Goal: Task Accomplishment & Management: Manage account settings

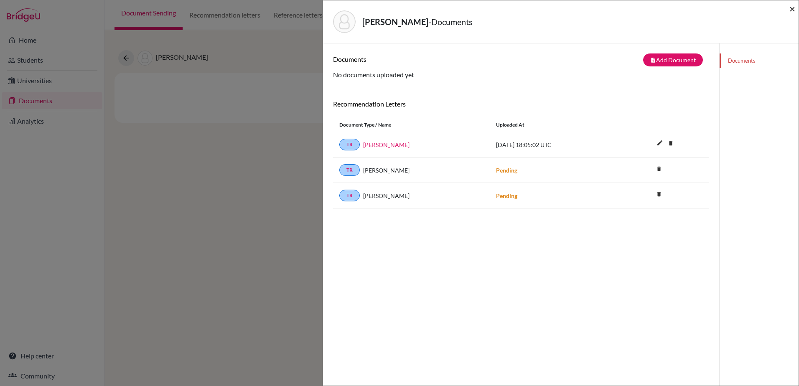
click at [794, 8] on span "×" at bounding box center [793, 9] width 6 height 12
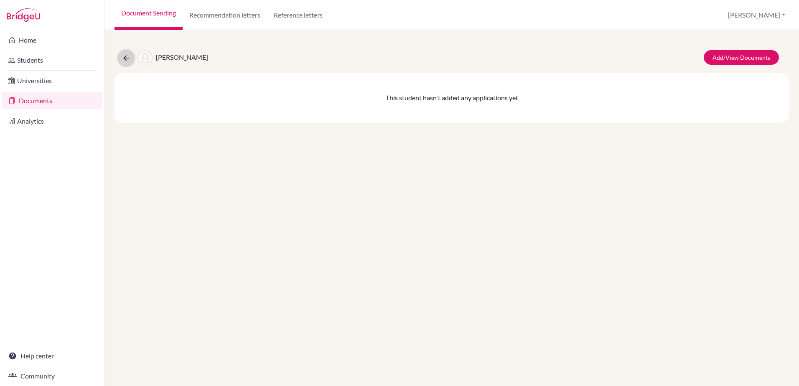
click at [131, 59] on button at bounding box center [126, 58] width 16 height 16
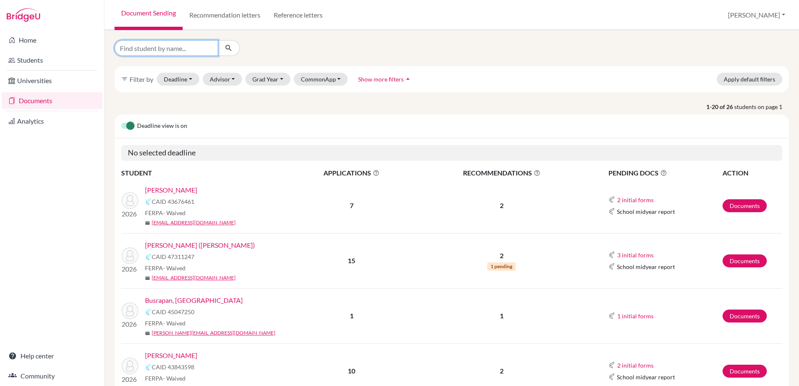
click at [145, 47] on input "Find student by name..." at bounding box center [167, 48] width 104 height 16
type input "balij"
click button "submit" at bounding box center [229, 48] width 22 height 16
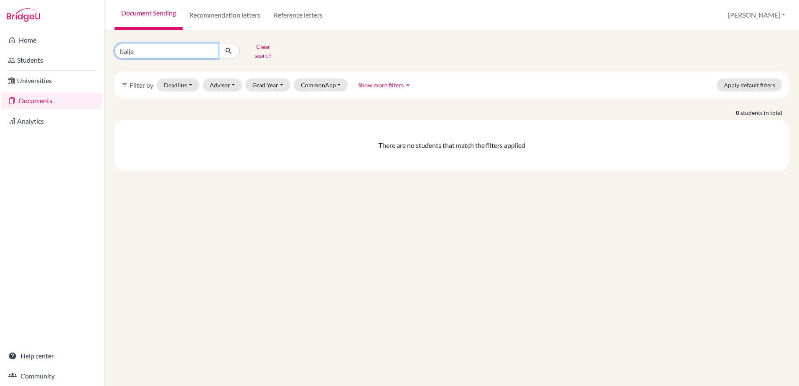
type input "baljee"
click button "submit" at bounding box center [229, 51] width 22 height 16
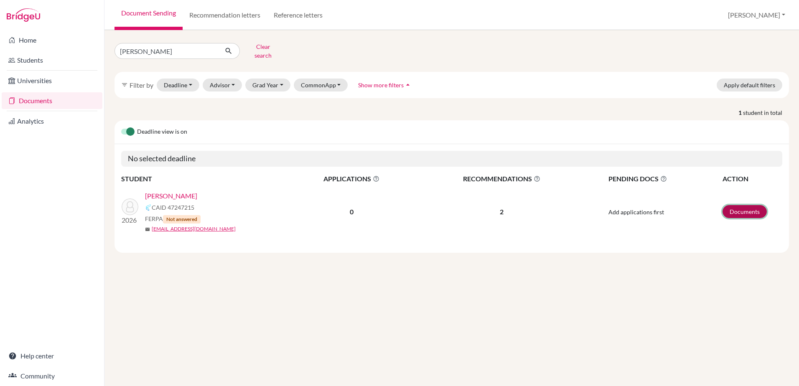
click at [735, 205] on link "Documents" at bounding box center [745, 211] width 44 height 13
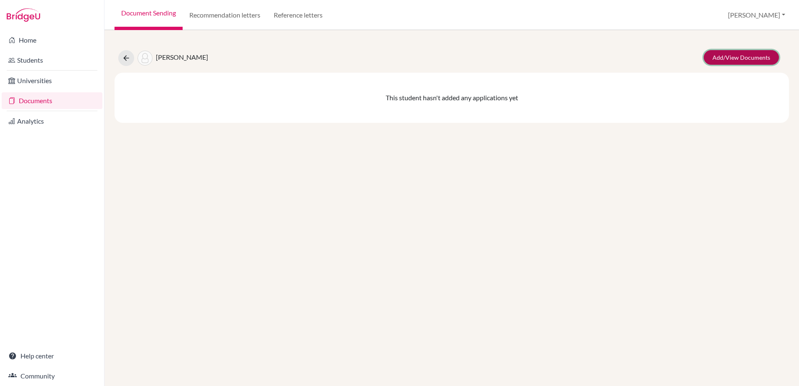
click at [741, 60] on link "Add/View Documents" at bounding box center [741, 57] width 75 height 15
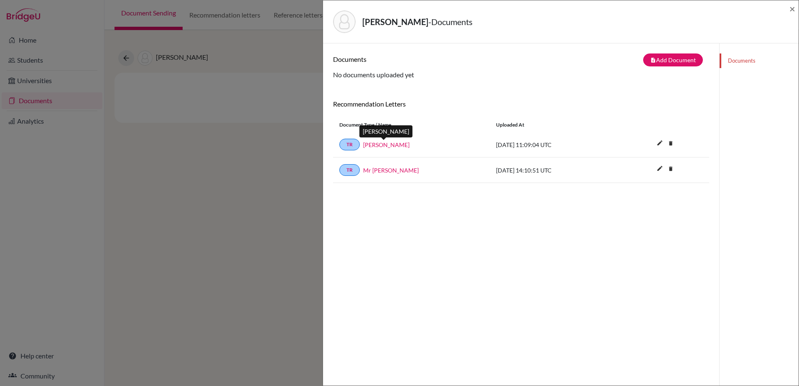
click at [390, 145] on link "Mr Tim Giddings" at bounding box center [386, 144] width 46 height 9
click at [792, 8] on span "×" at bounding box center [793, 9] width 6 height 12
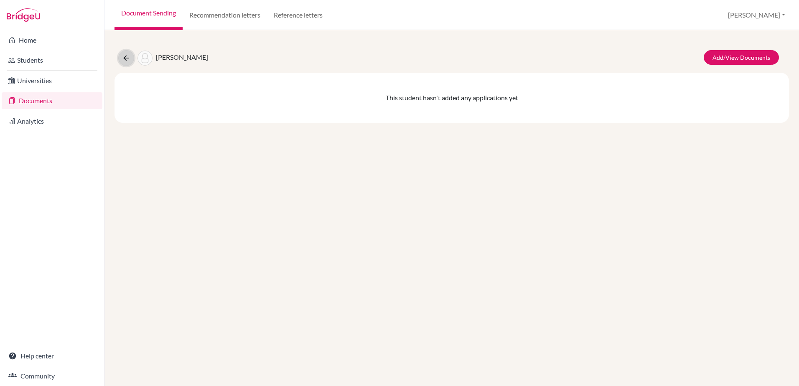
click at [124, 58] on icon at bounding box center [126, 58] width 8 height 8
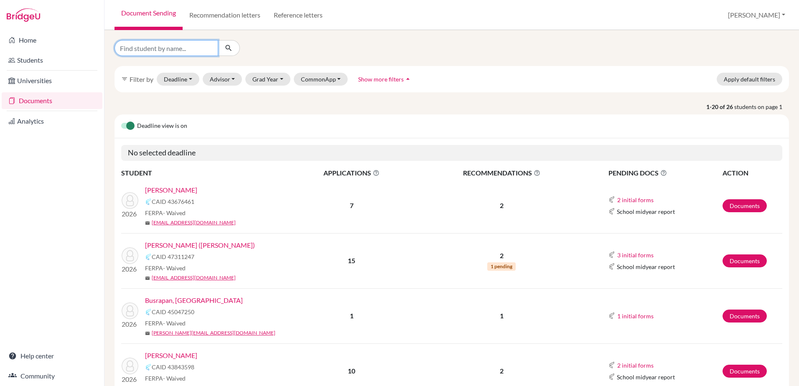
click at [165, 47] on input "Find student by name..." at bounding box center [167, 48] width 104 height 16
type input "c"
click at [180, 50] on input "Find student by name..." at bounding box center [167, 48] width 104 height 16
type input "busrap"
click button "submit" at bounding box center [229, 48] width 22 height 16
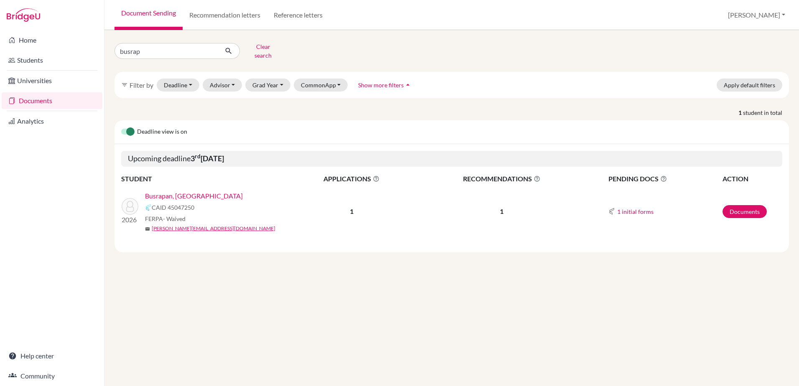
click at [179, 191] on link "Busrapan, Pran" at bounding box center [194, 196] width 98 height 10
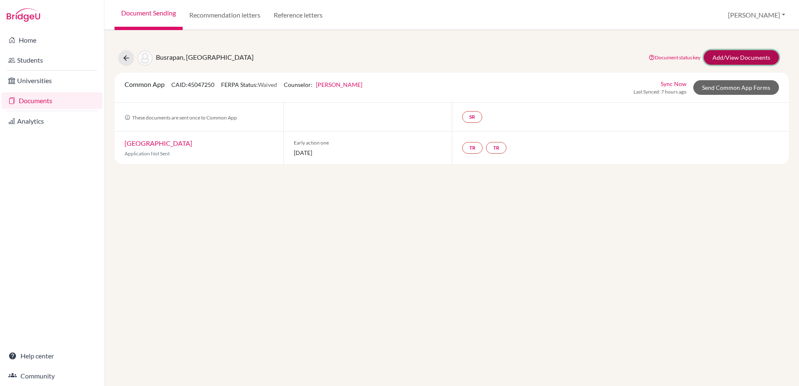
click at [733, 57] on link "Add/View Documents" at bounding box center [741, 57] width 75 height 15
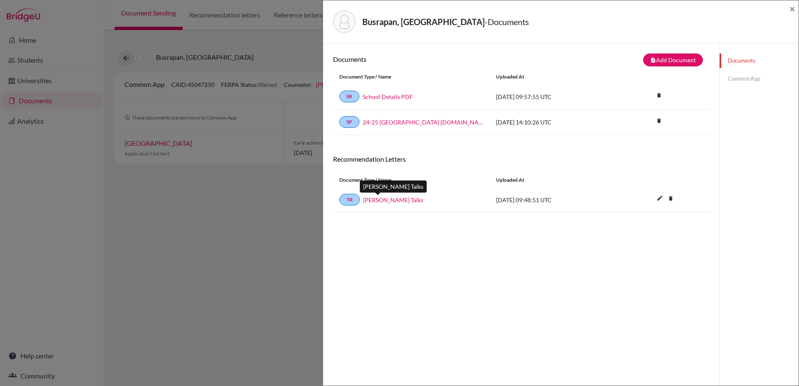
click at [386, 198] on link "Claire Talks" at bounding box center [393, 200] width 60 height 9
click at [283, 132] on div "Busrapan, Pran - Documents × Documents note_add Add Document Document type Chan…" at bounding box center [399, 193] width 799 height 386
click at [791, 9] on span "×" at bounding box center [793, 9] width 6 height 12
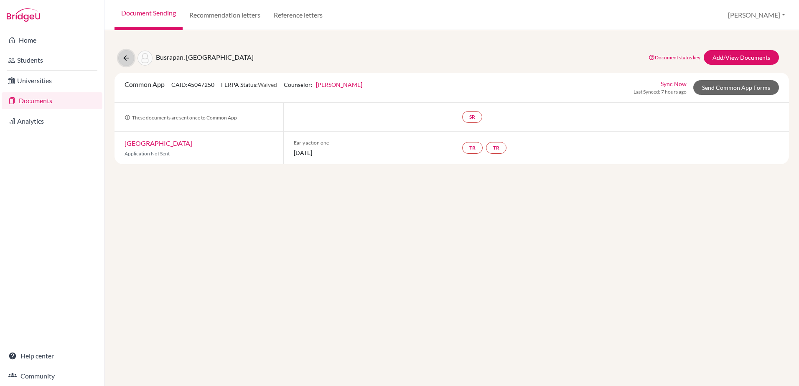
click at [124, 57] on icon at bounding box center [126, 58] width 8 height 8
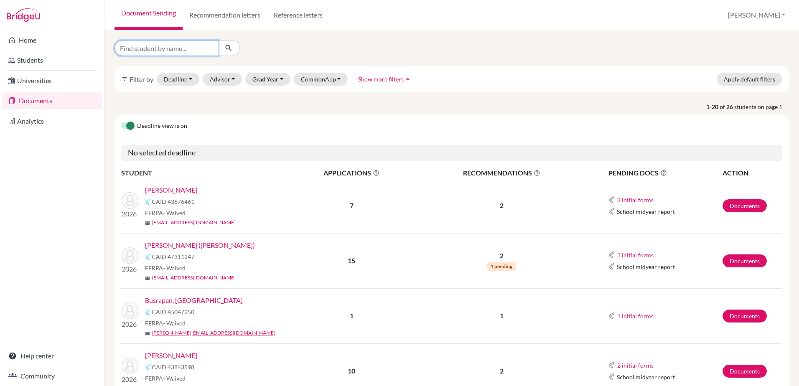
click at [158, 48] on input "Find student by name..." at bounding box center [167, 48] width 104 height 16
type input "[PERSON_NAME]"
click button "submit" at bounding box center [229, 48] width 22 height 16
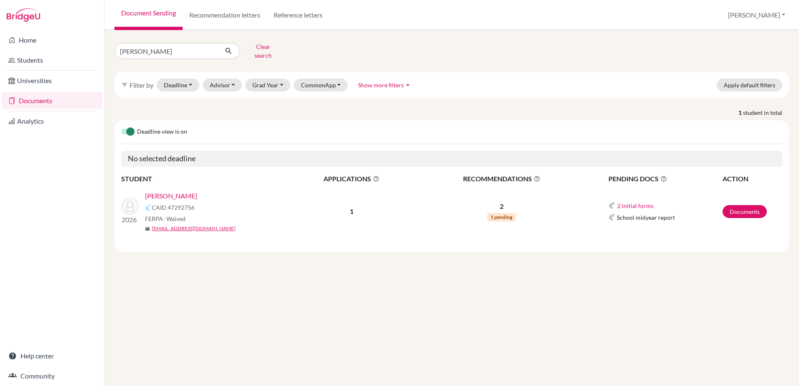
click at [180, 192] on link "Fung, Tristan" at bounding box center [171, 196] width 52 height 10
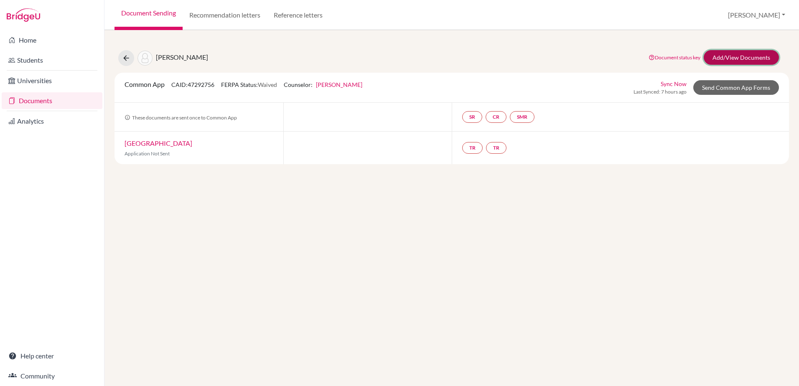
click at [729, 61] on link "Add/View Documents" at bounding box center [741, 57] width 75 height 15
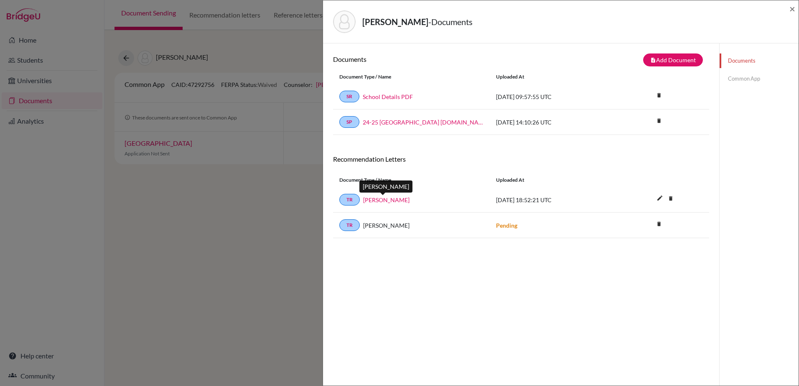
click at [384, 202] on link "[PERSON_NAME]" at bounding box center [386, 200] width 46 height 9
